Goal: Information Seeking & Learning: Understand process/instructions

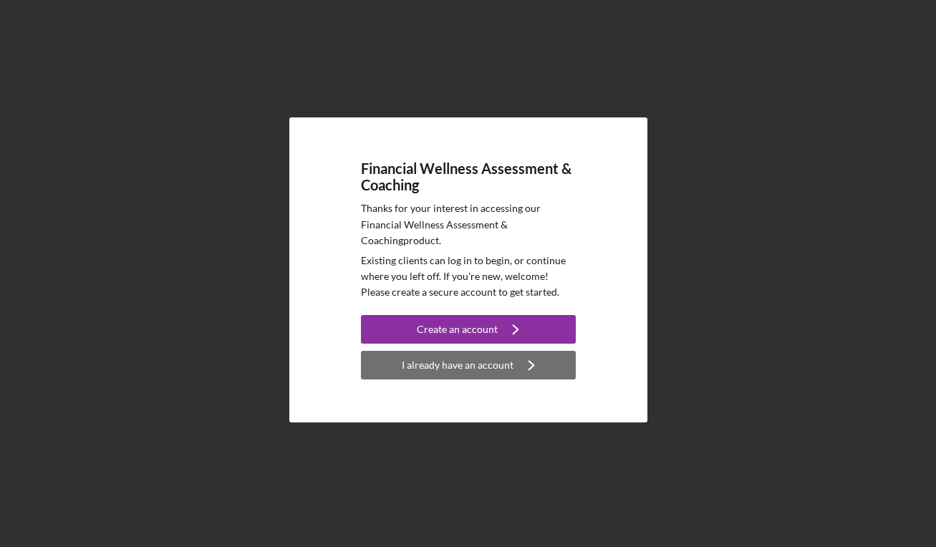
click at [497, 370] on div "I already have an account" at bounding box center [458, 365] width 112 height 29
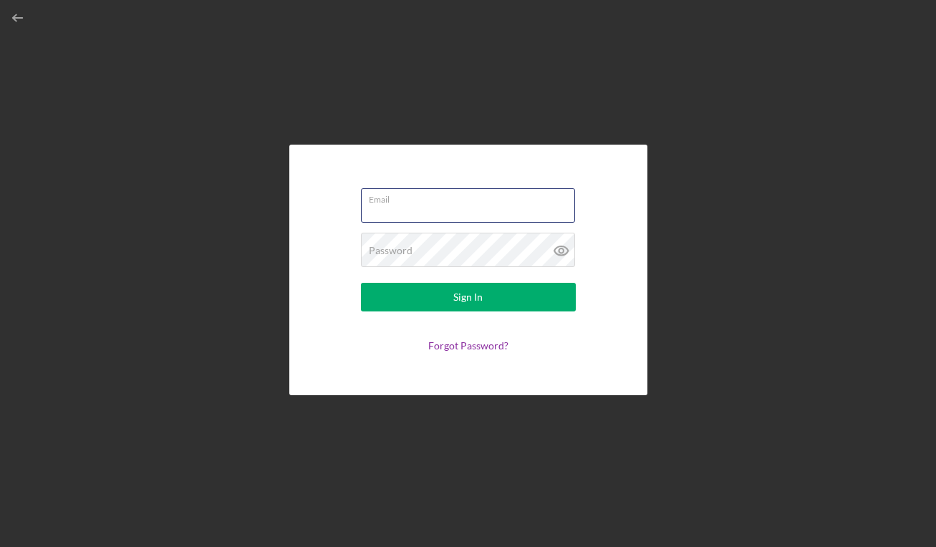
type input "[EMAIL_ADDRESS][DOMAIN_NAME]"
click at [467, 297] on button "Sign In" at bounding box center [468, 297] width 215 height 29
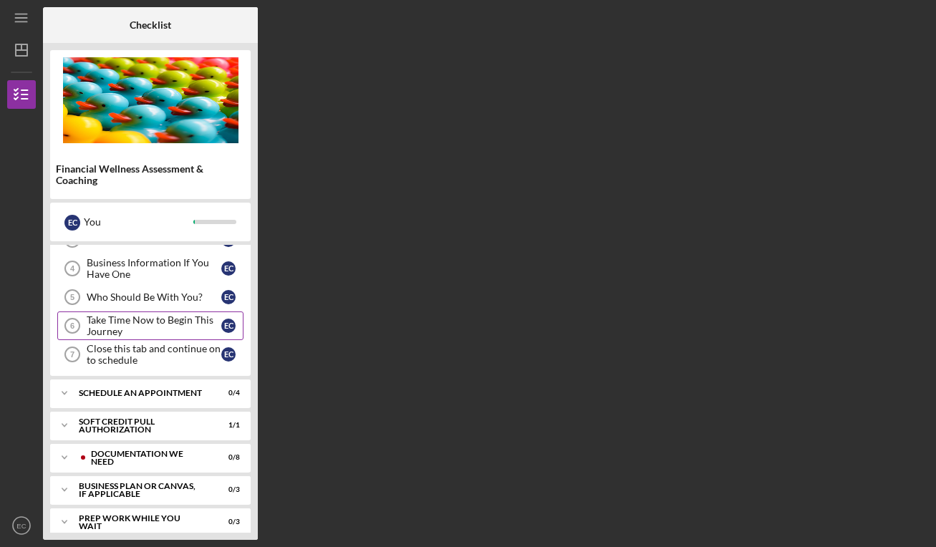
scroll to position [133, 0]
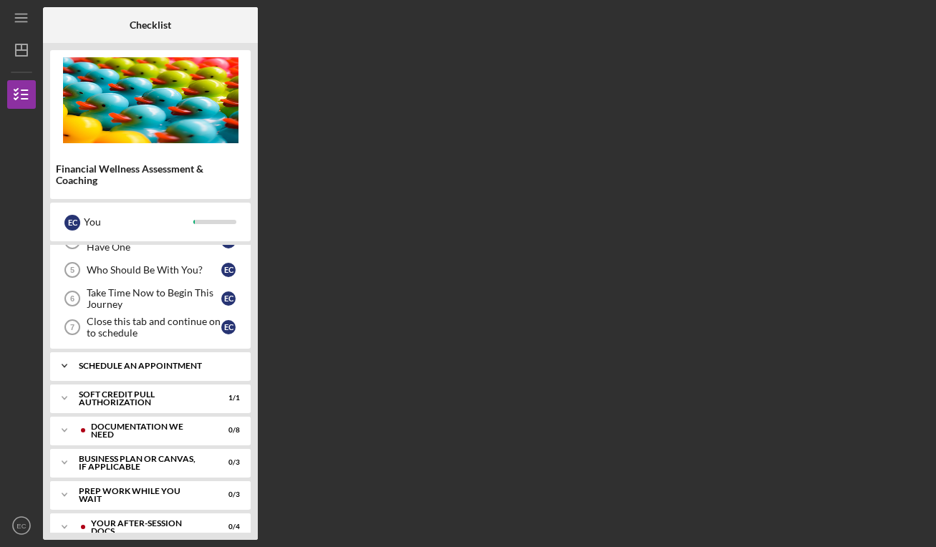
click at [195, 375] on div "Icon/Expander Schedule An Appointment 0 / 4" at bounding box center [150, 366] width 200 height 29
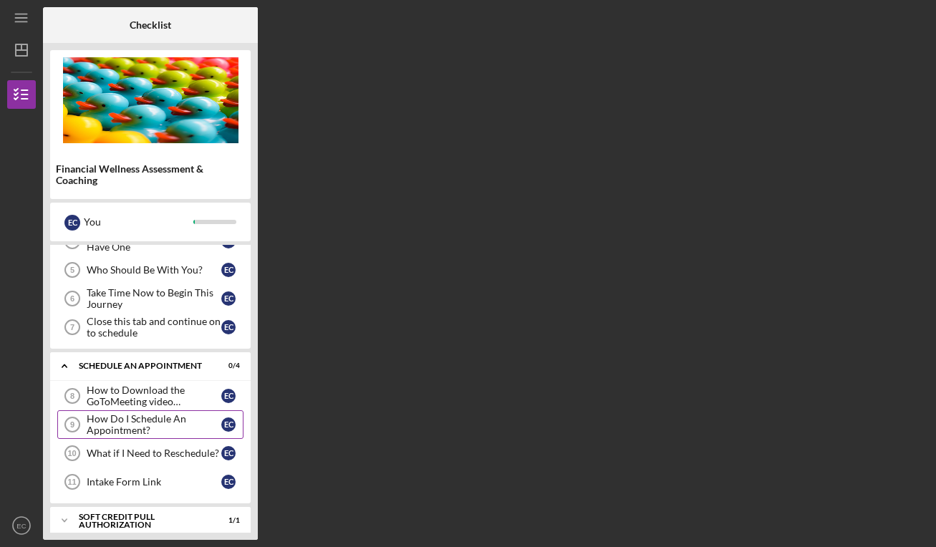
click at [145, 429] on div "How Do I Schedule An Appointment?" at bounding box center [154, 424] width 135 height 23
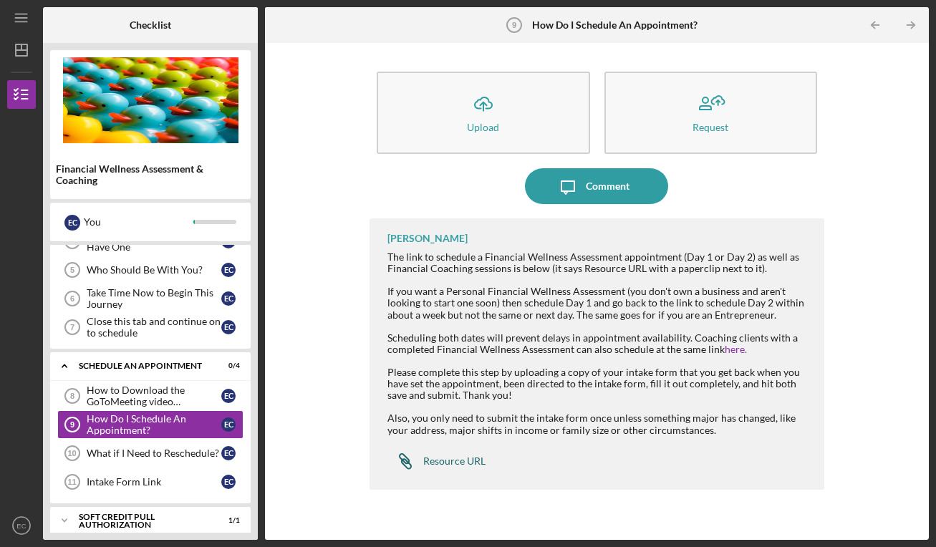
click at [442, 457] on div "Resource URL" at bounding box center [454, 460] width 62 height 11
